Goal: Transaction & Acquisition: Purchase product/service

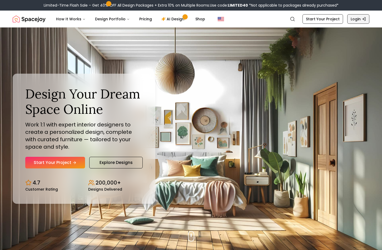
click at [358, 23] on link "Login" at bounding box center [359, 18] width 22 height 9
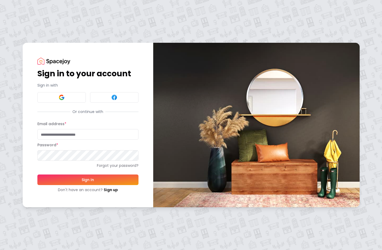
click at [65, 132] on input "Email address *" at bounding box center [87, 134] width 101 height 11
paste input "**********"
type input "**********"
click at [86, 179] on button "Sign In" at bounding box center [87, 179] width 101 height 11
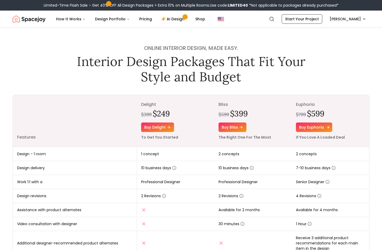
click at [299, 129] on link "Buy euphoria" at bounding box center [314, 126] width 36 height 9
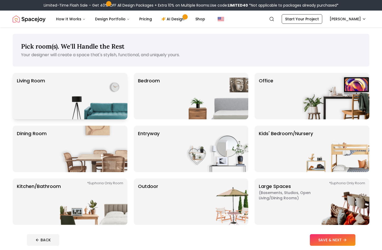
click at [67, 98] on img at bounding box center [93, 96] width 67 height 46
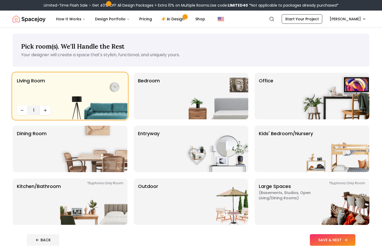
click at [320, 236] on button "SAVE & NEXT" at bounding box center [333, 240] width 46 height 12
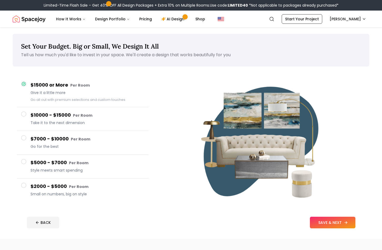
click at [343, 221] on button "SAVE & NEXT" at bounding box center [333, 222] width 46 height 12
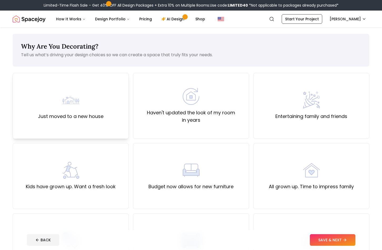
click at [99, 108] on div "Just moved to a new house" at bounding box center [71, 105] width 66 height 28
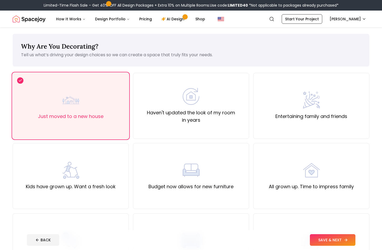
click at [325, 239] on button "SAVE & NEXT" at bounding box center [333, 240] width 46 height 12
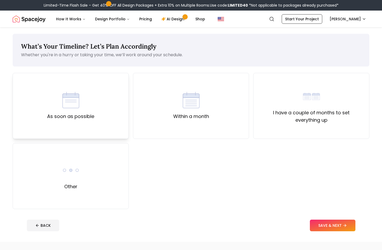
click at [68, 118] on label "As soon as possible" at bounding box center [70, 116] width 47 height 7
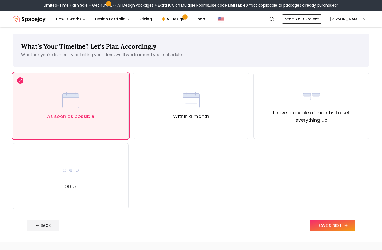
click at [330, 226] on button "SAVE & NEXT" at bounding box center [333, 225] width 46 height 12
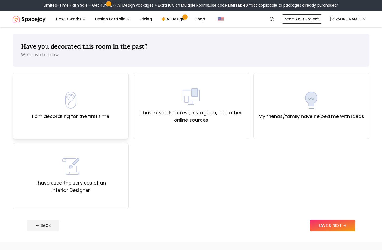
click at [102, 114] on label "I am decorating for the first time" at bounding box center [70, 116] width 77 height 7
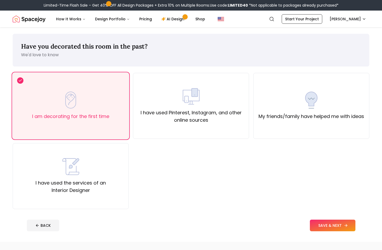
click at [334, 227] on button "SAVE & NEXT" at bounding box center [333, 225] width 46 height 12
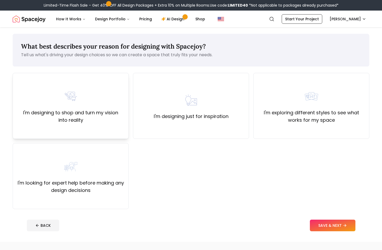
click at [50, 120] on label "I'm designing to shop and turn my vision into reality" at bounding box center [70, 116] width 107 height 15
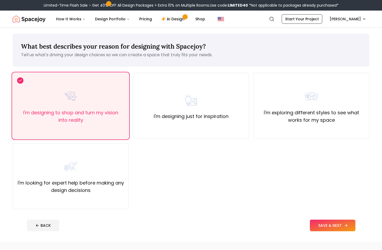
click at [322, 226] on button "SAVE & NEXT" at bounding box center [333, 225] width 46 height 12
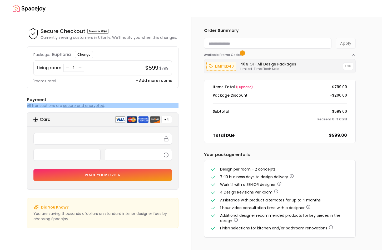
click at [6, 249] on icon "button" at bounding box center [4, 252] width 4 height 4
type input "*******"
